Goal: Transaction & Acquisition: Download file/media

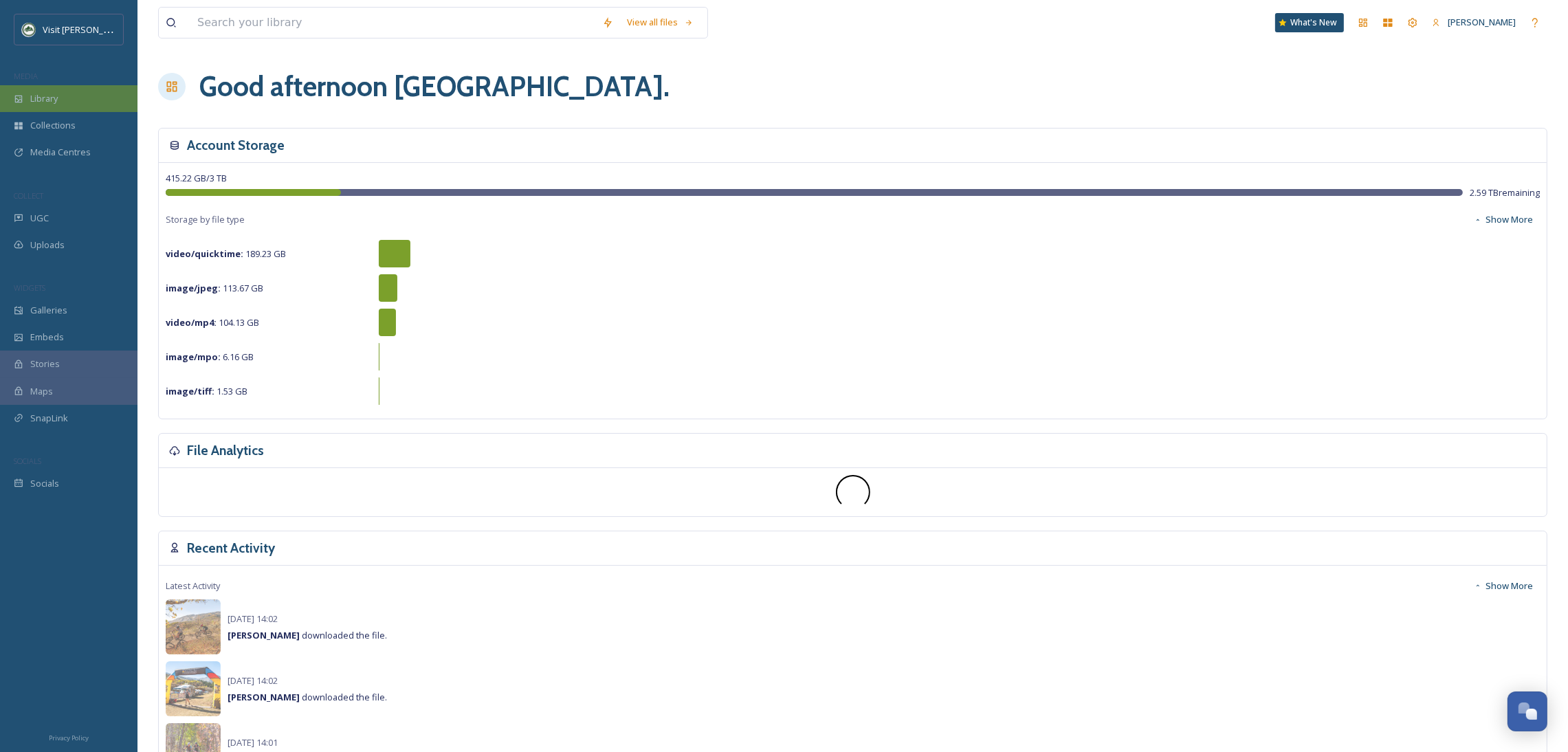
click at [82, 96] on div "Library" at bounding box center [68, 98] width 138 height 27
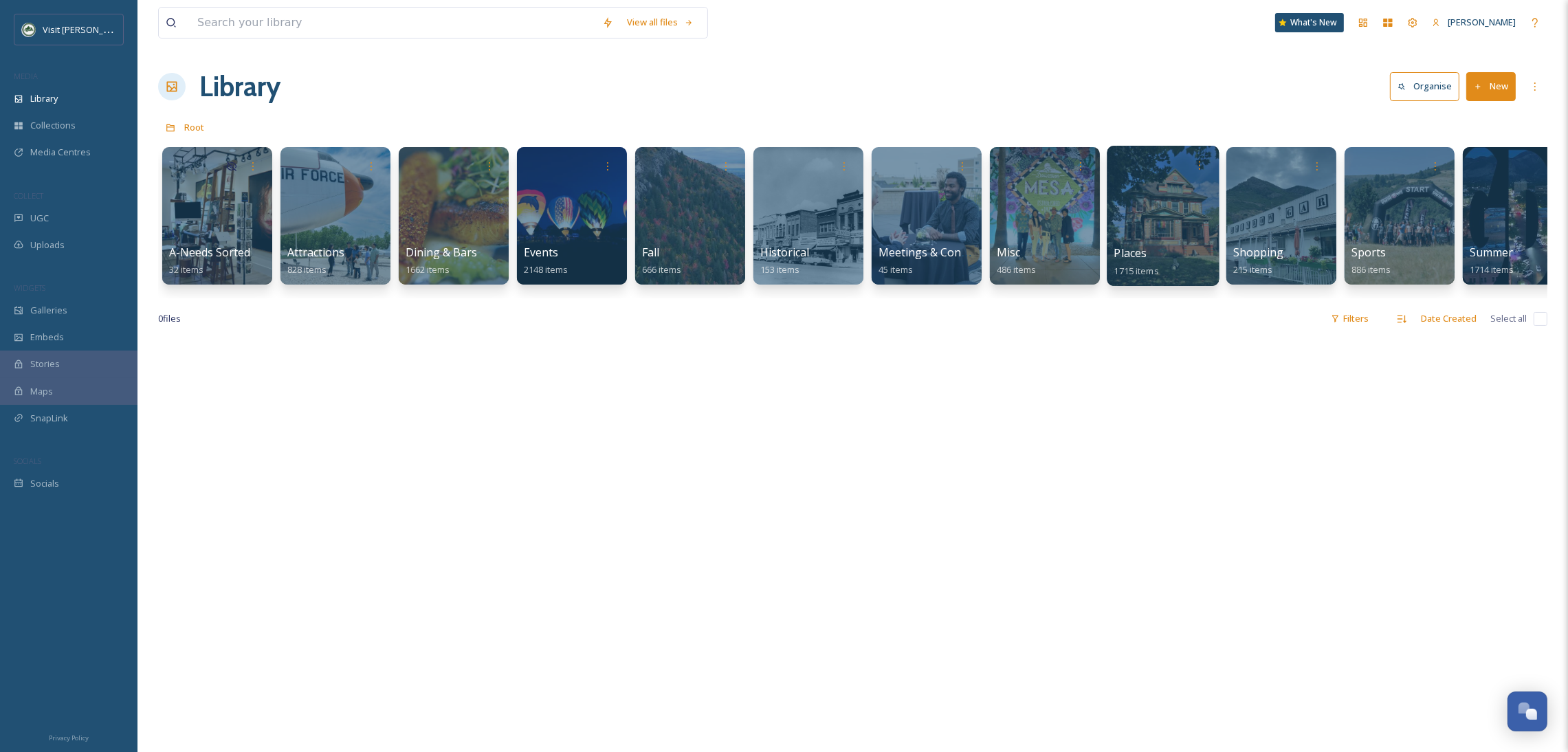
click at [1139, 183] on div at bounding box center [1163, 215] width 112 height 140
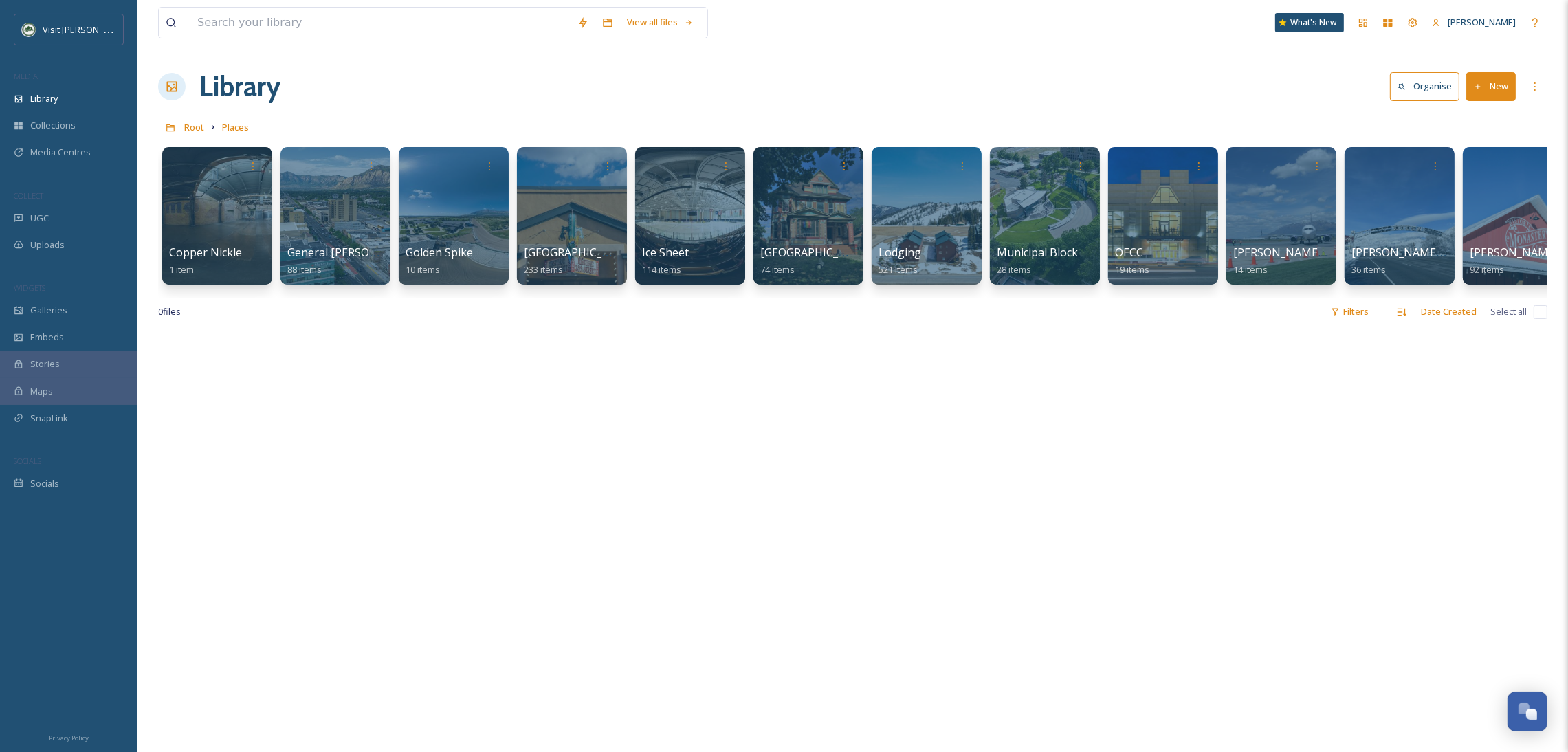
scroll to position [0, 777]
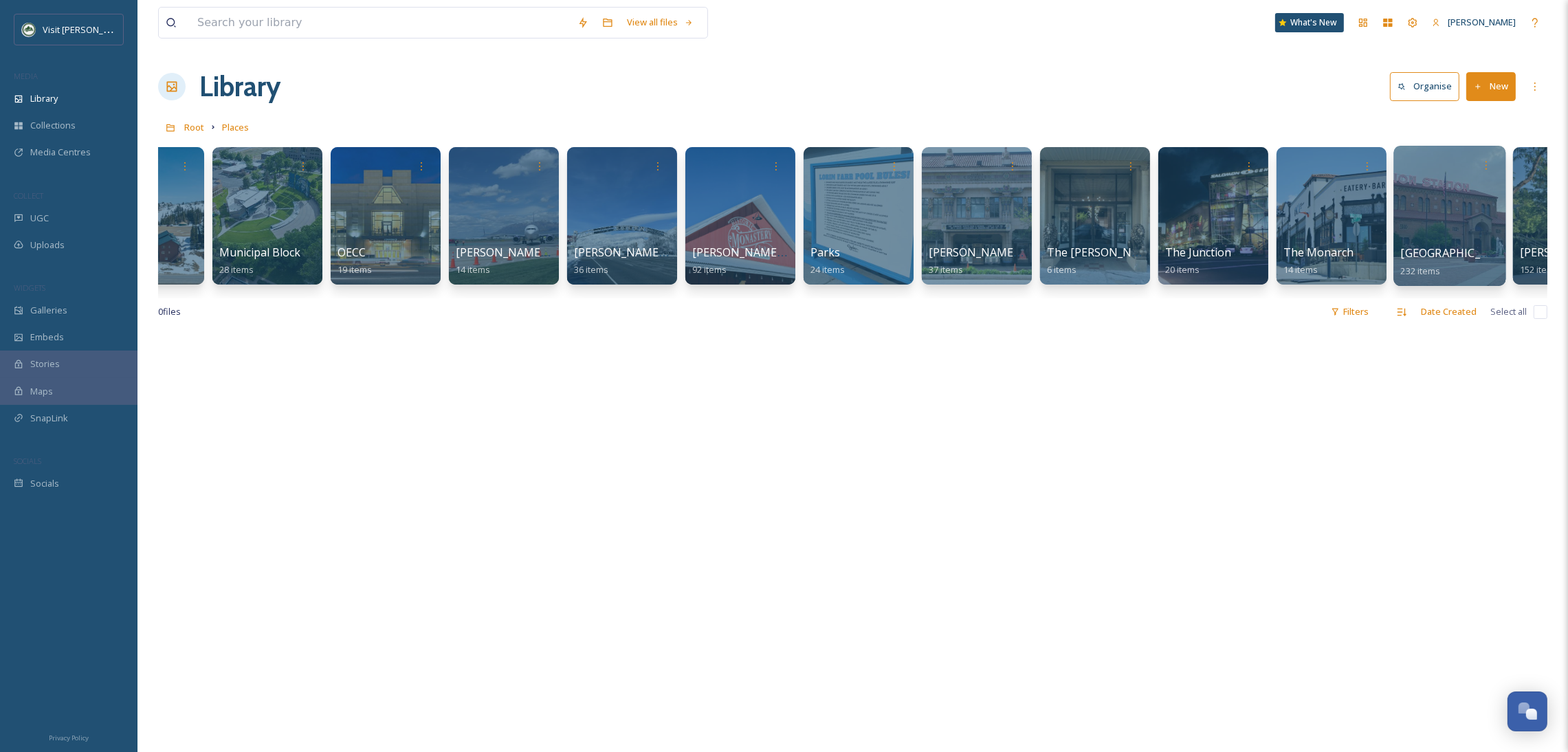
click at [1430, 225] on div at bounding box center [1449, 215] width 112 height 140
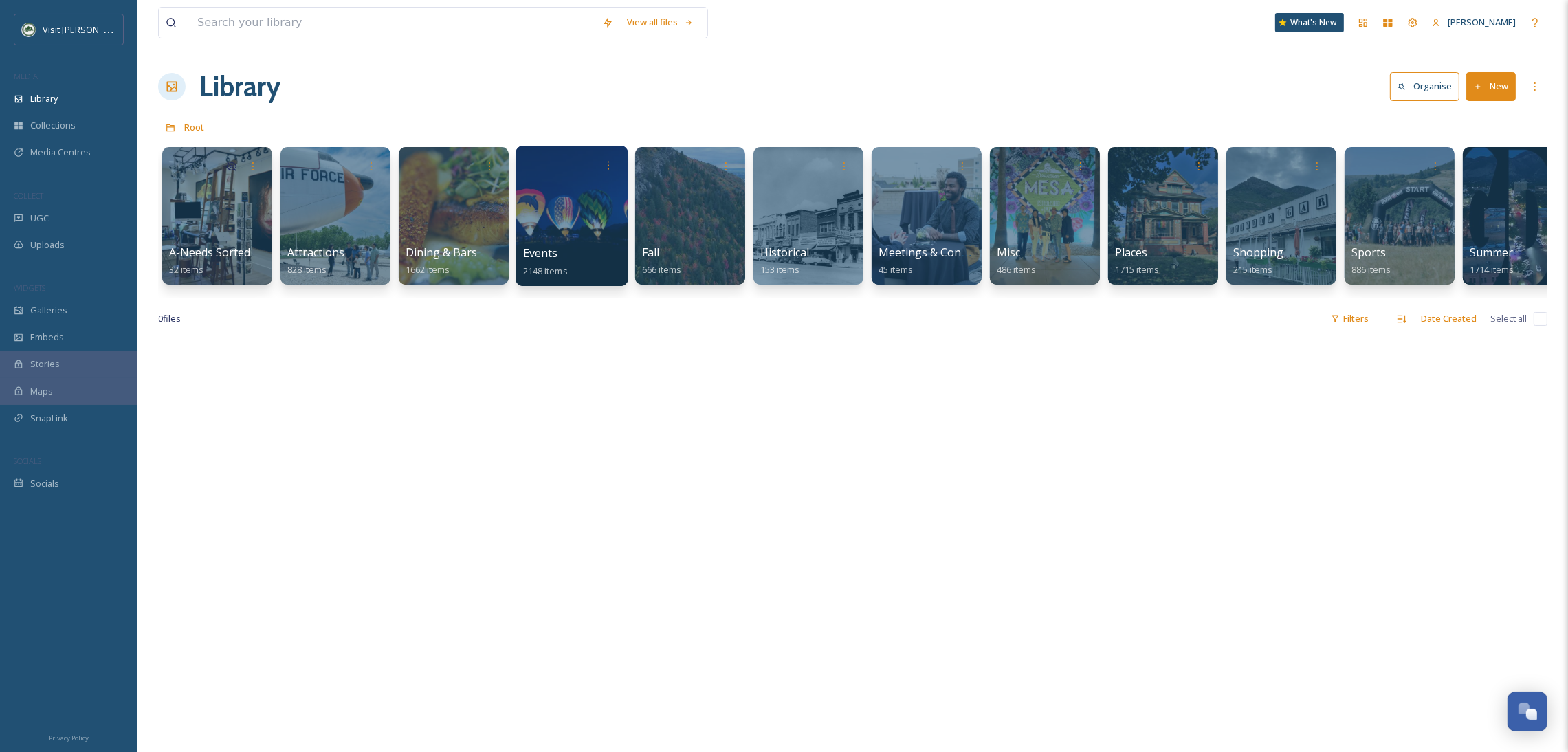
click at [534, 235] on div at bounding box center [571, 215] width 112 height 140
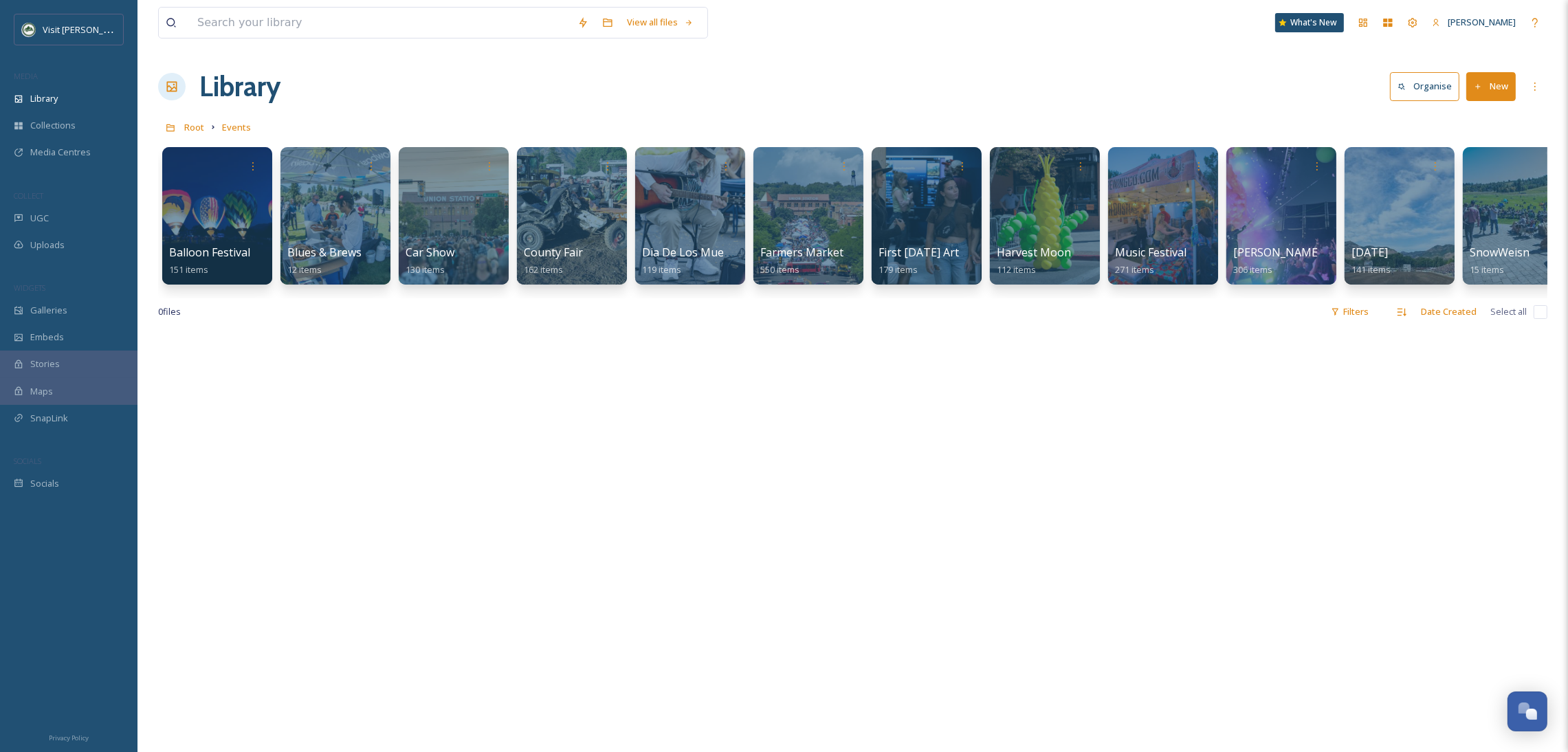
click at [436, 480] on div at bounding box center [852, 708] width 1389 height 752
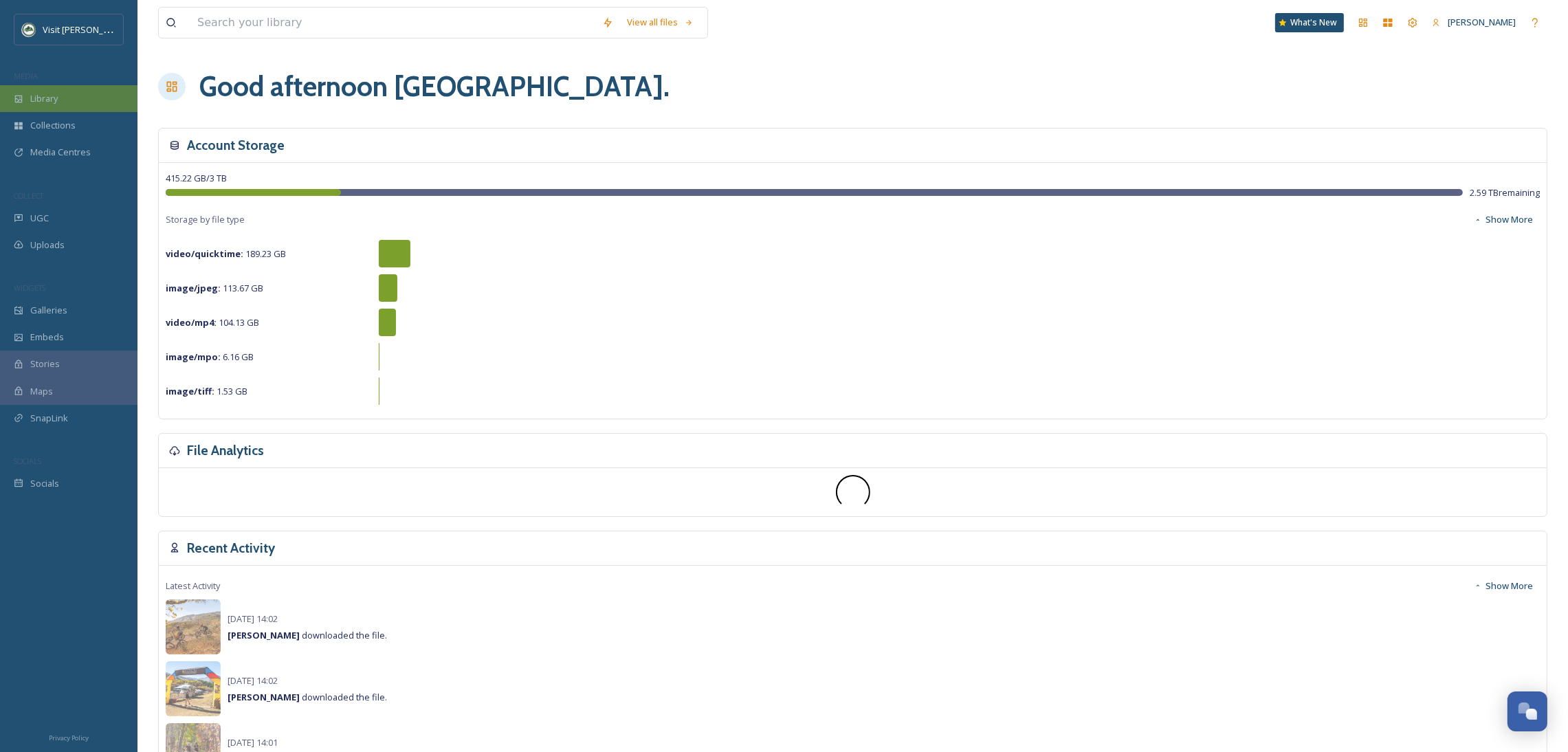
click at [77, 97] on div "Library" at bounding box center [68, 98] width 138 height 27
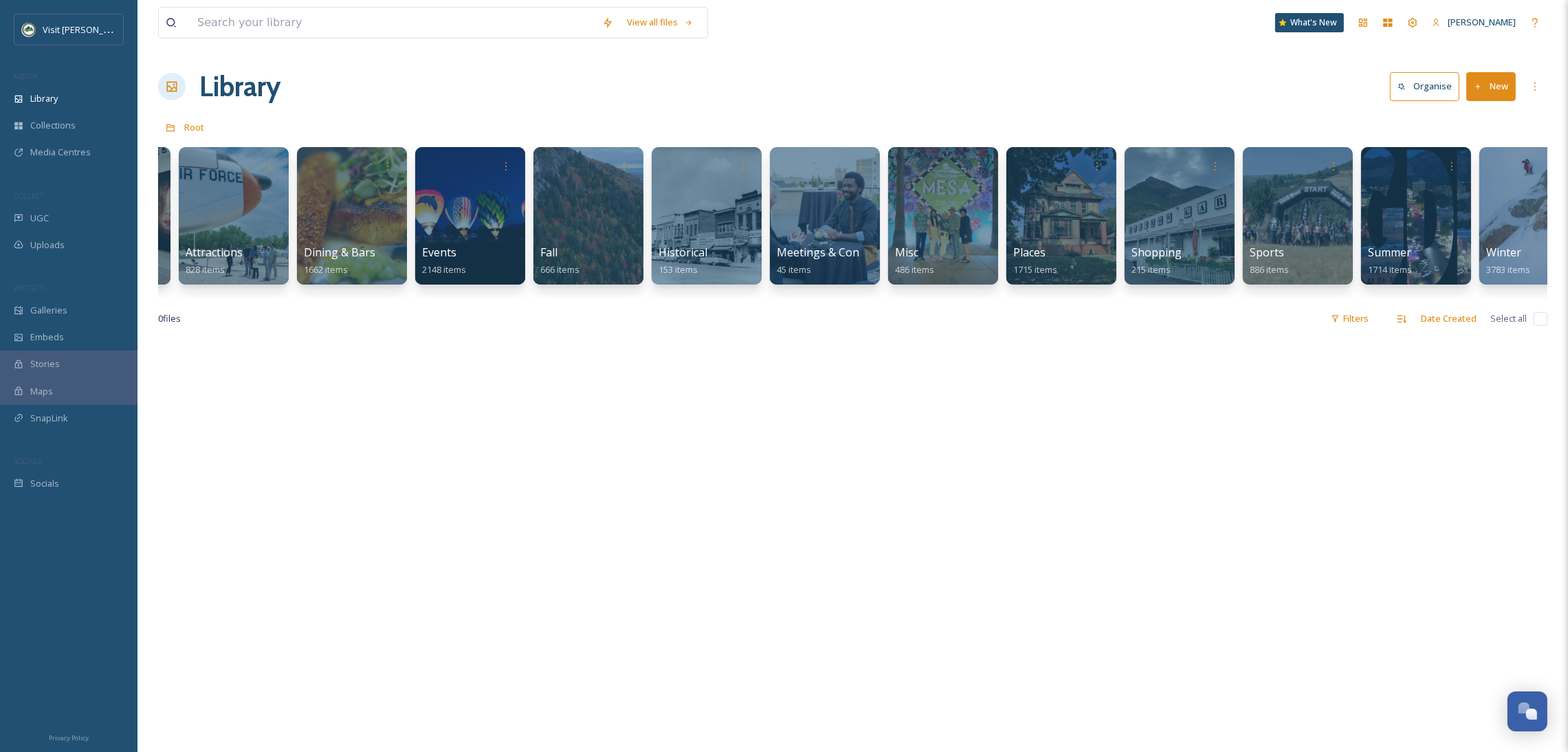
scroll to position [0, 265]
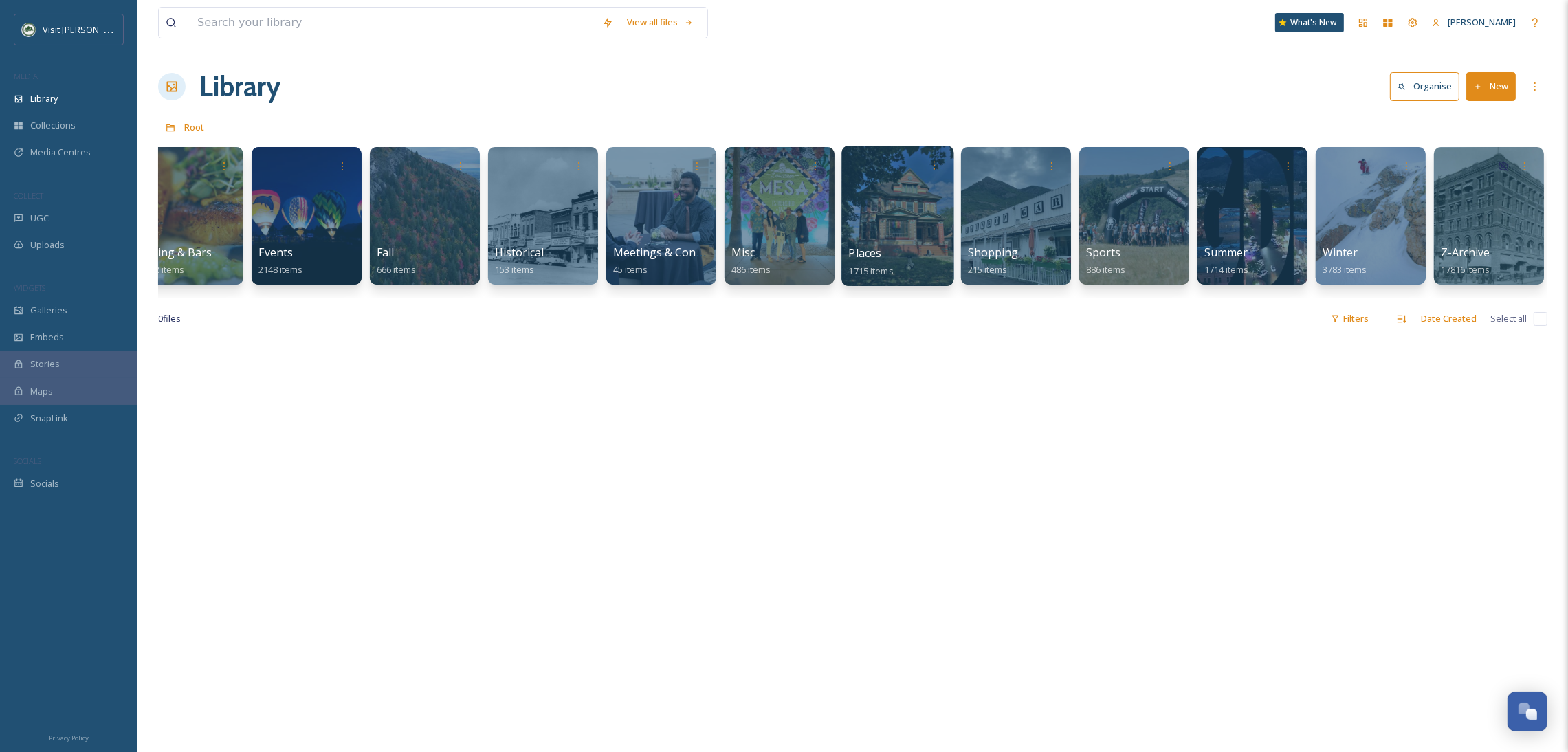
click at [885, 216] on div at bounding box center [898, 215] width 112 height 140
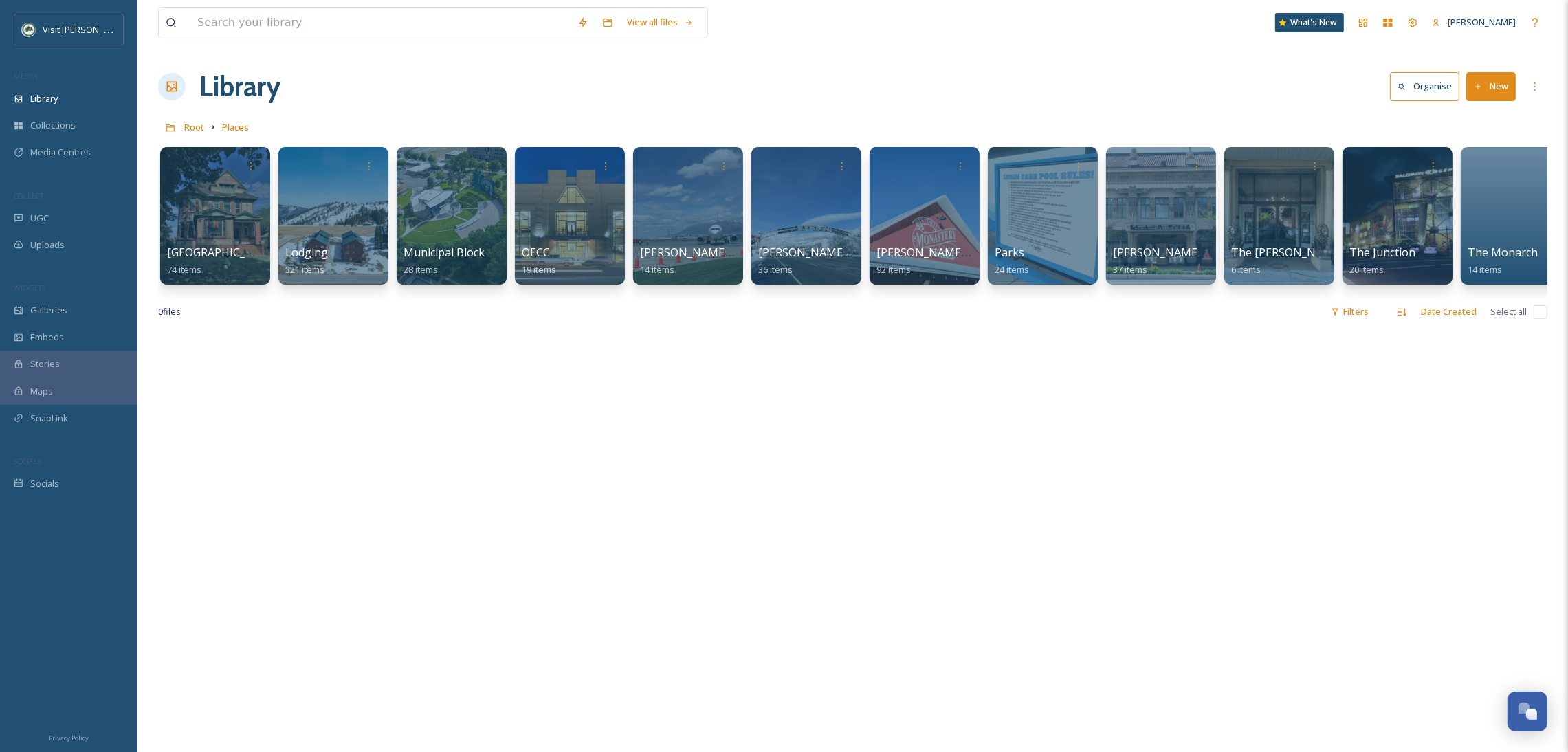
scroll to position [0, 815]
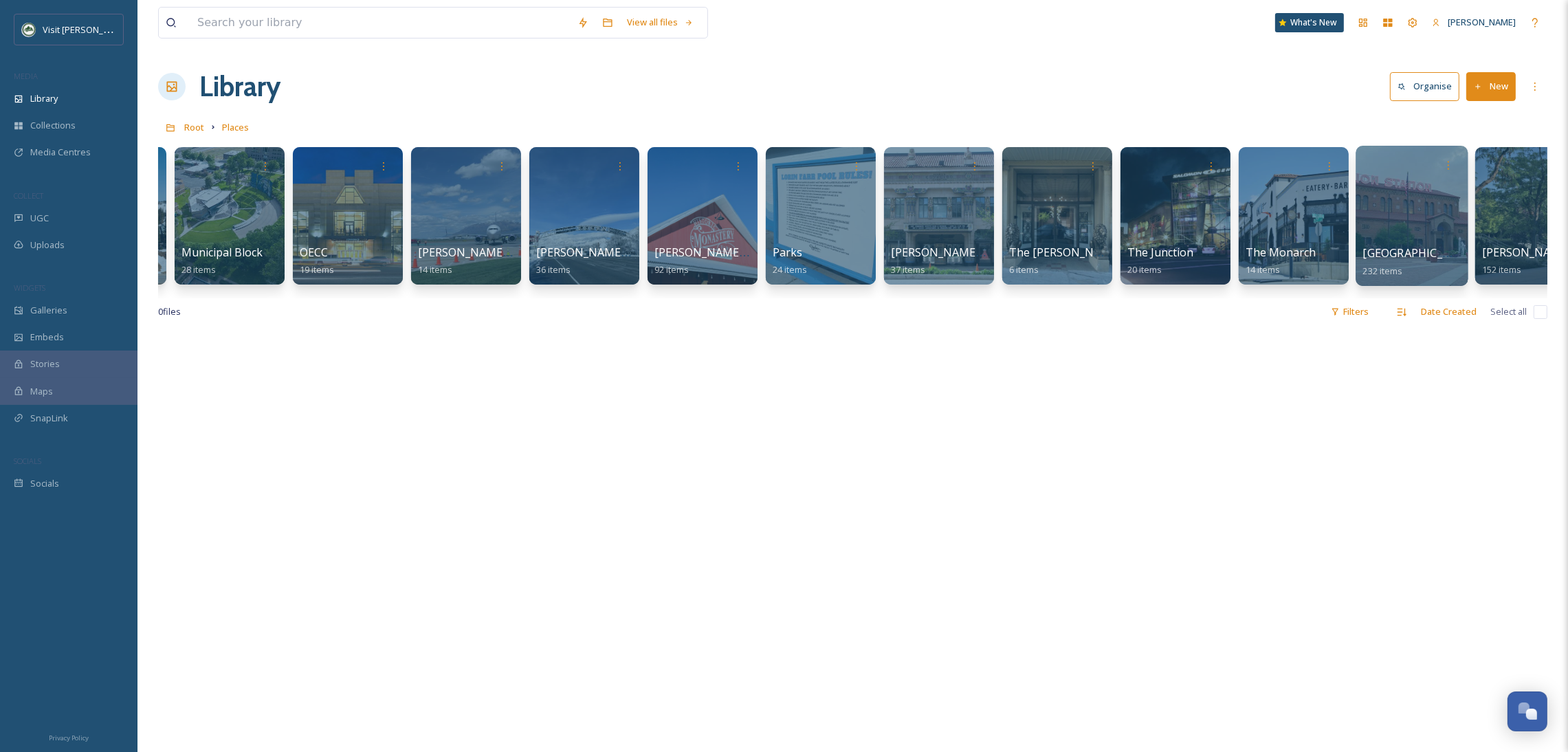
click at [1390, 178] on div at bounding box center [1412, 165] width 98 height 25
click at [1407, 202] on div at bounding box center [1411, 215] width 112 height 140
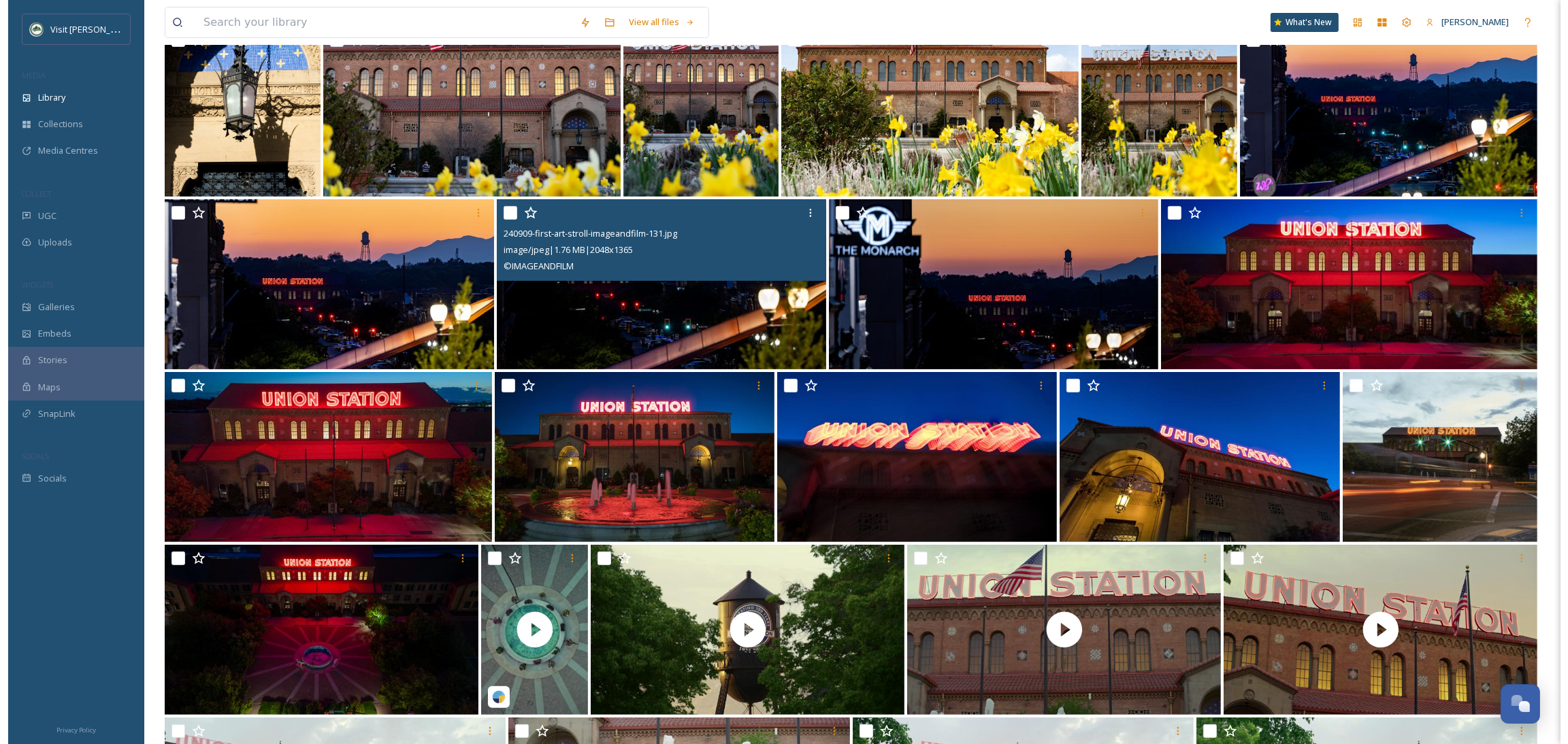
scroll to position [509, 0]
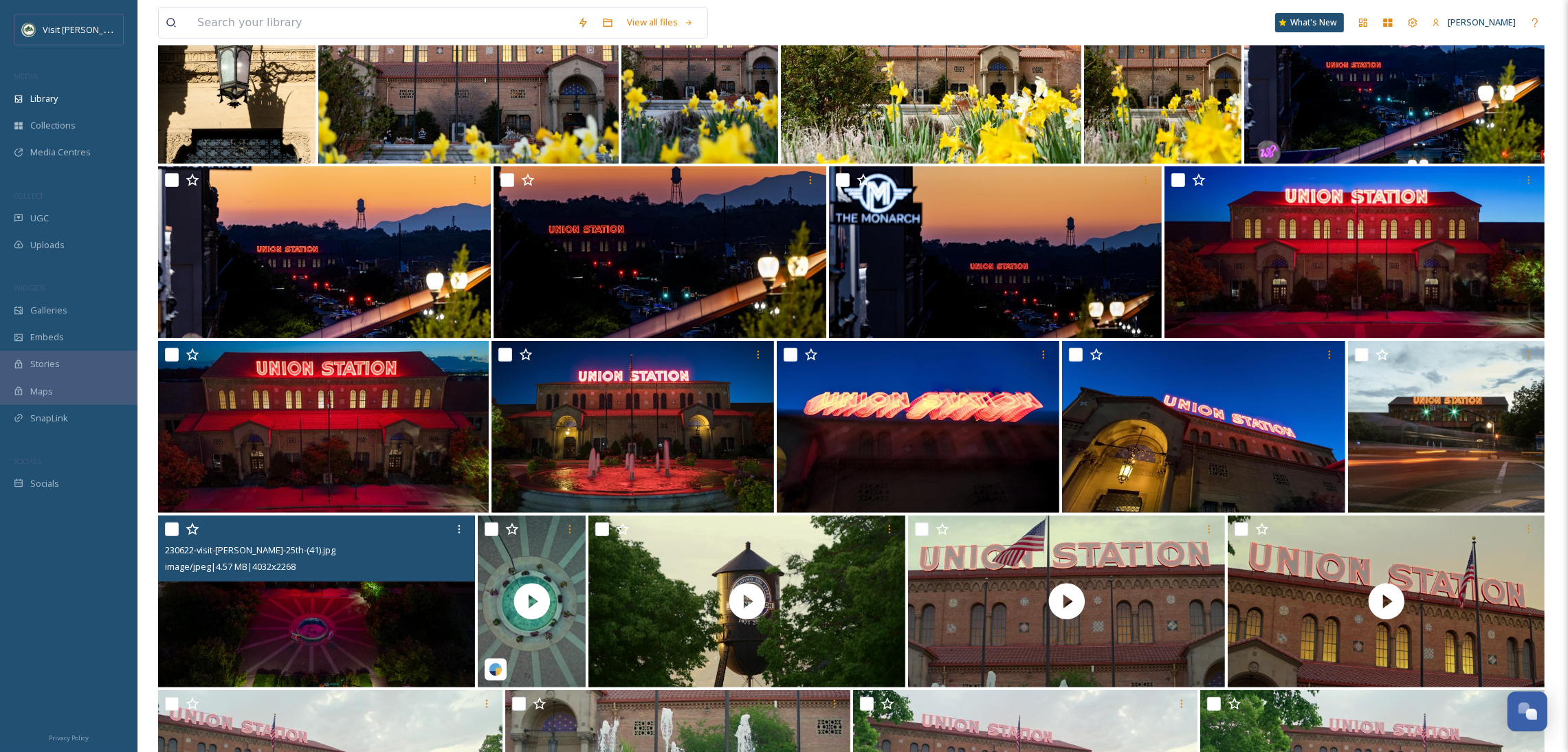
click at [397, 644] on img at bounding box center [316, 601] width 317 height 172
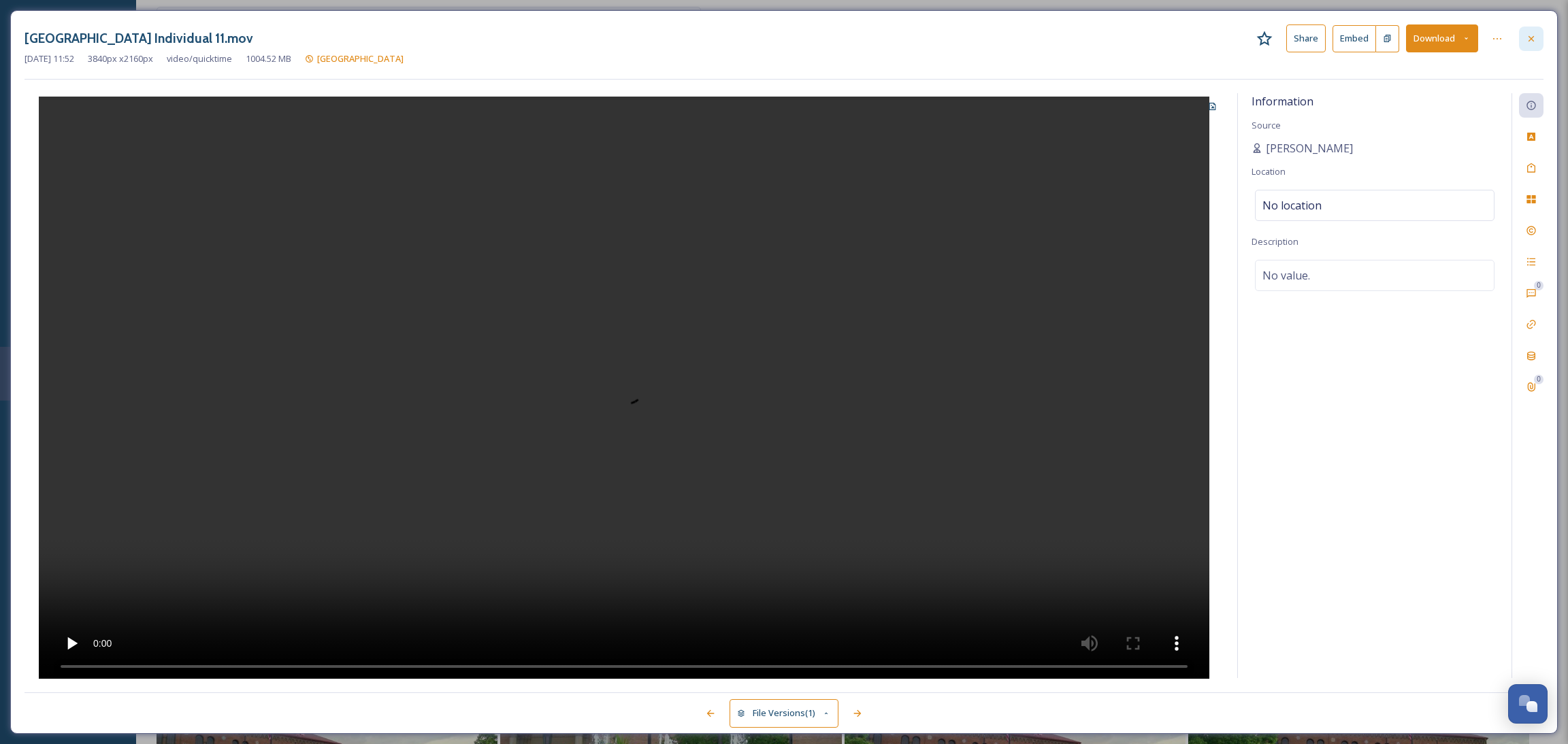
click at [1525, 37] on icon at bounding box center [1531, 38] width 11 height 11
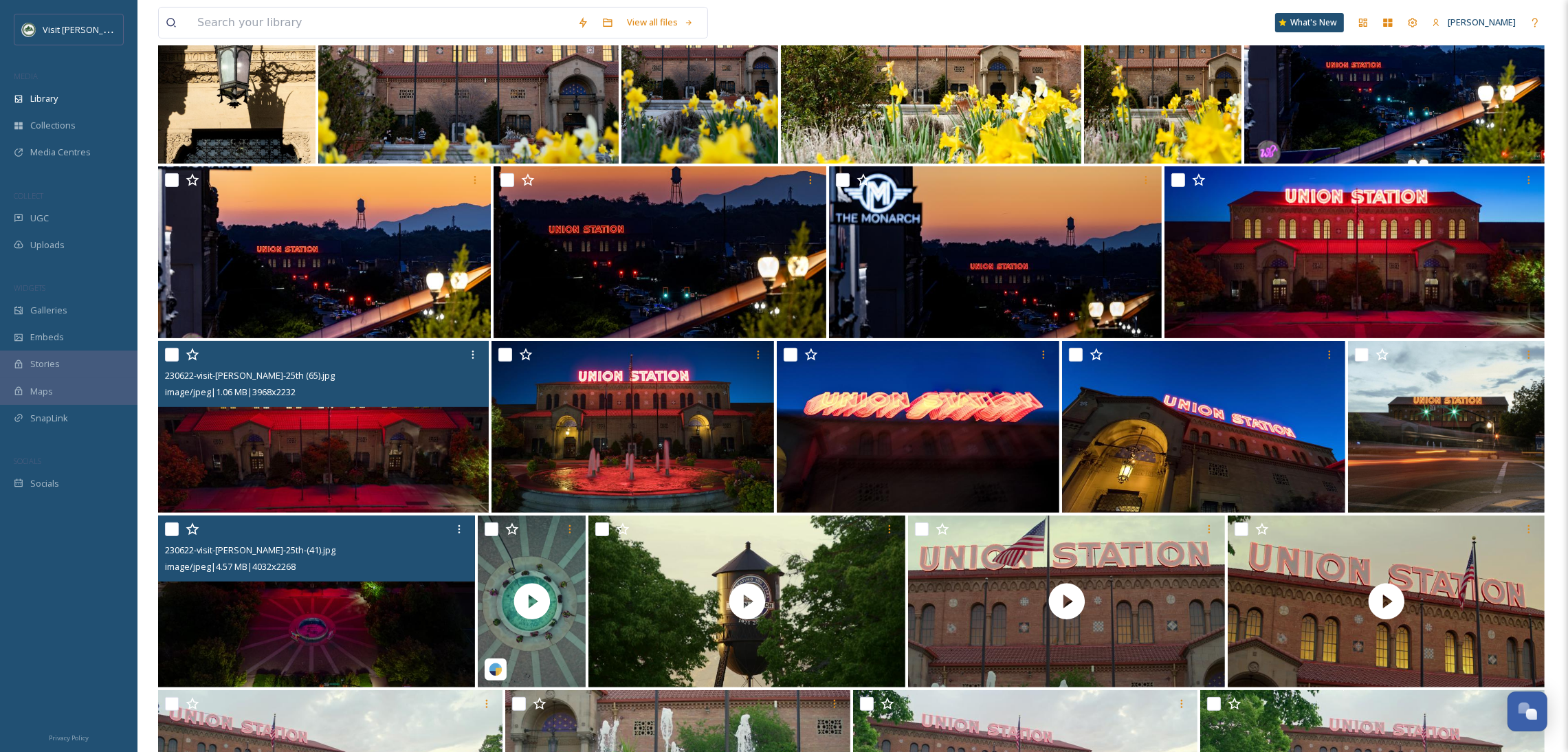
click at [387, 442] on img at bounding box center [323, 427] width 330 height 172
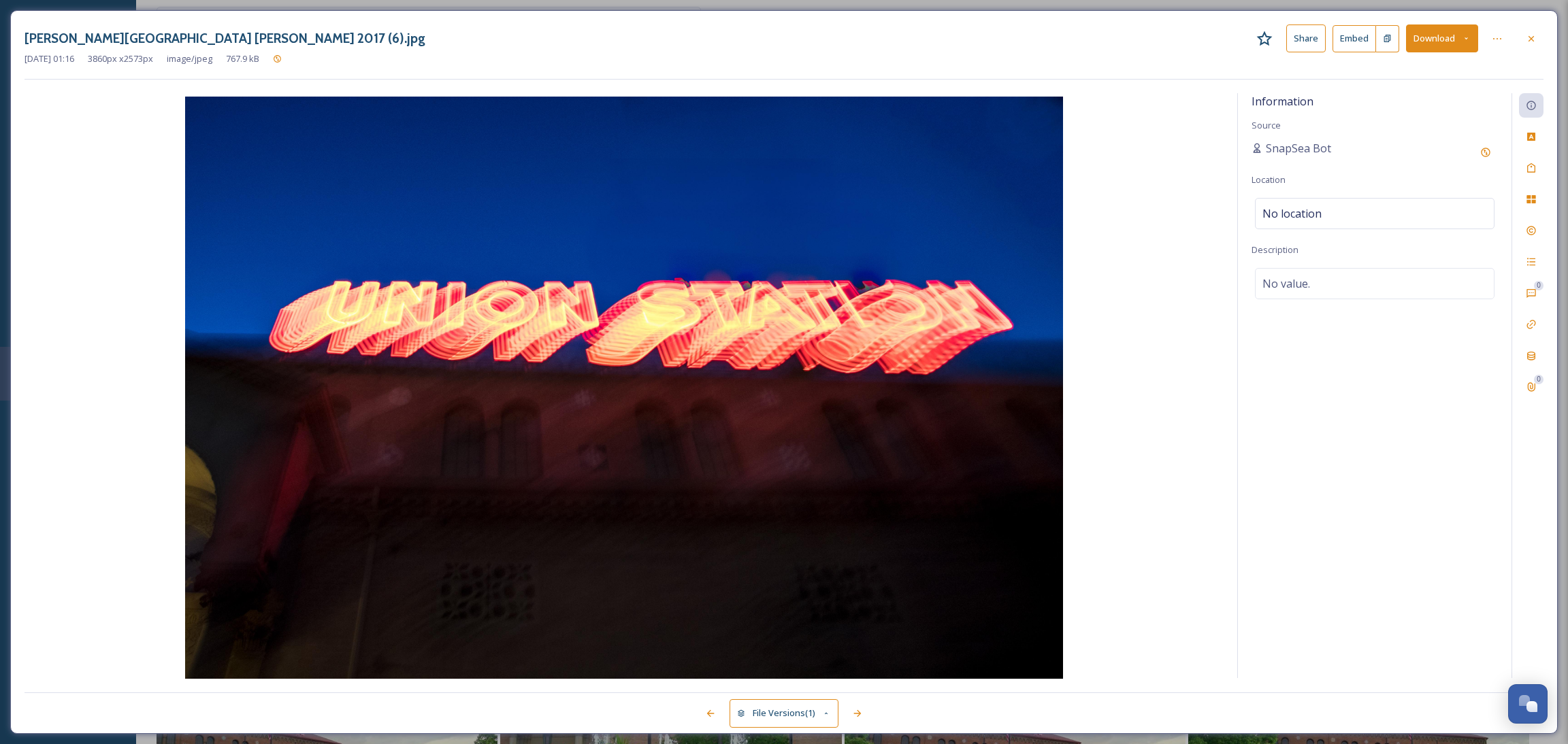
drag, startPoint x: 1522, startPoint y: 42, endPoint x: 1483, endPoint y: 79, distance: 53.8
click at [1523, 42] on div at bounding box center [1531, 39] width 24 height 24
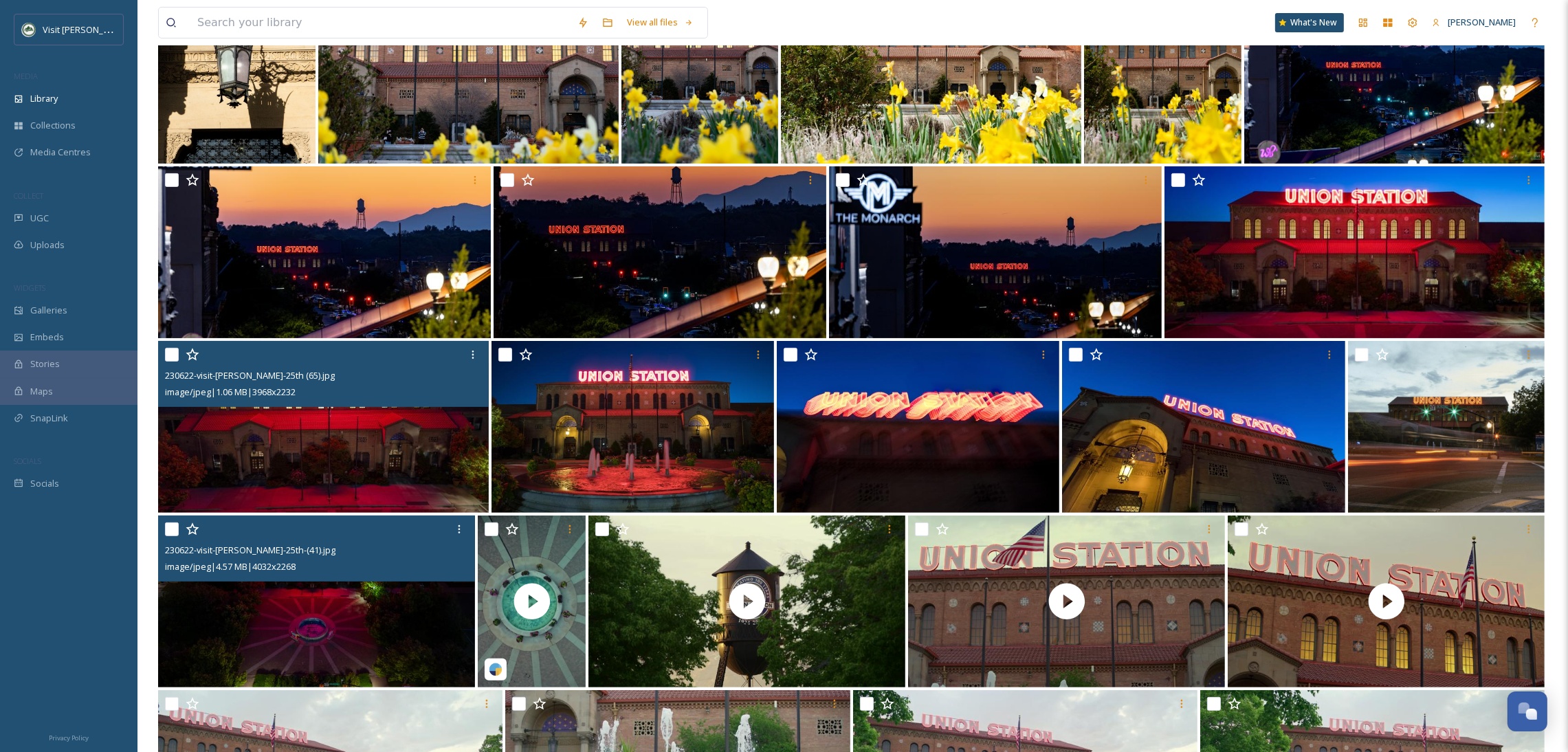
click at [323, 612] on img at bounding box center [316, 601] width 317 height 172
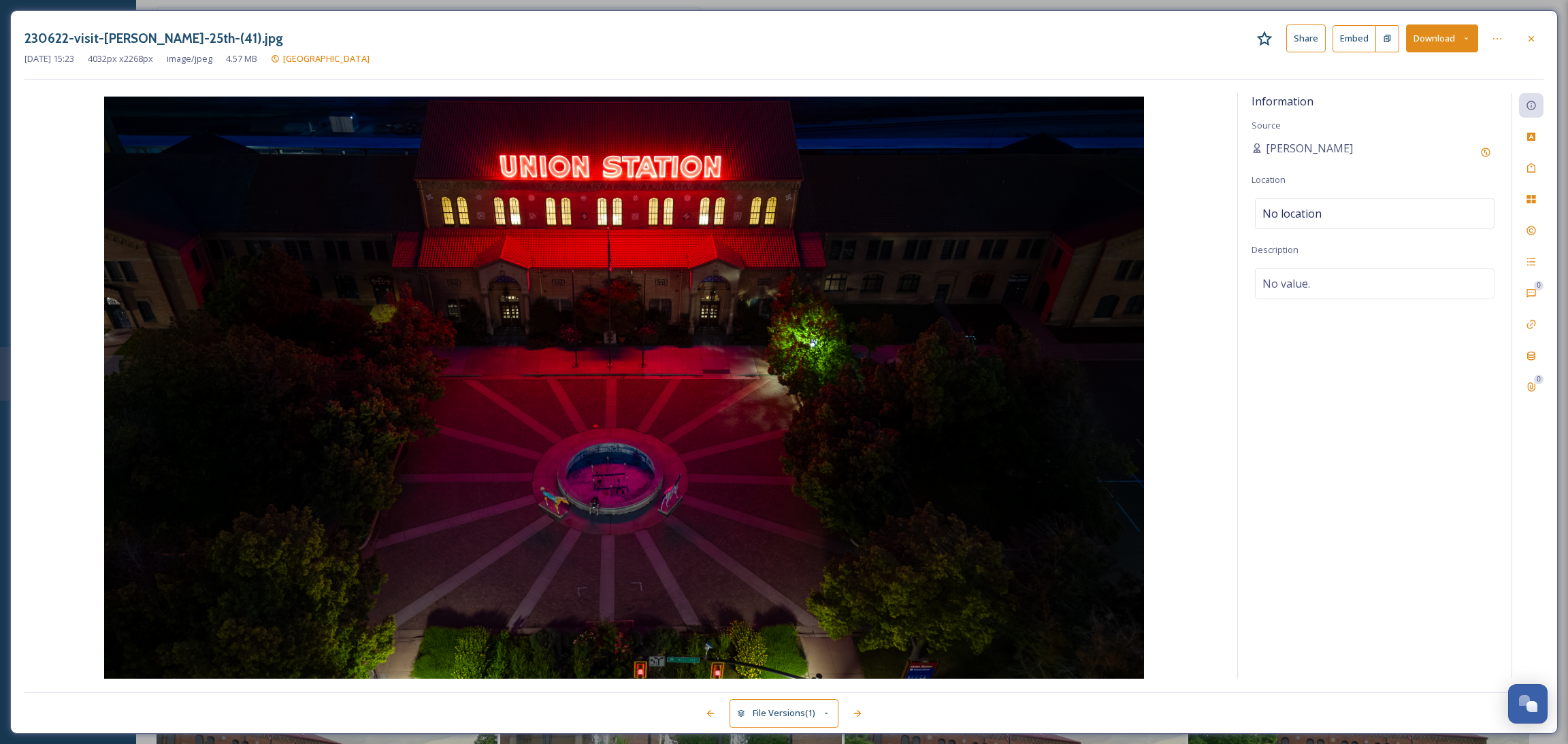
click at [1418, 41] on button "Download" at bounding box center [1442, 38] width 72 height 28
click at [1409, 73] on span "Download Original (4032 x 2268)" at bounding box center [1406, 70] width 128 height 13
